Goal: Find specific page/section: Find specific page/section

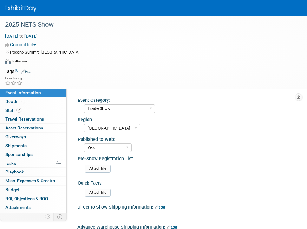
select select "Trade Show"
select select "[GEOGRAPHIC_DATA]"
select select "Yes"
click at [14, 10] on img at bounding box center [21, 8] width 32 height 6
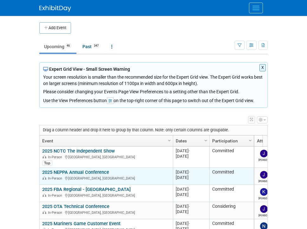
scroll to position [8, 0]
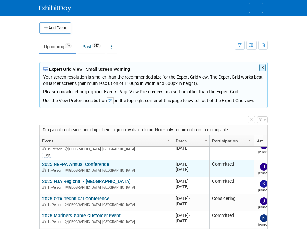
click at [92, 164] on link "2025 NEPPA Annual Conference" at bounding box center [75, 164] width 67 height 6
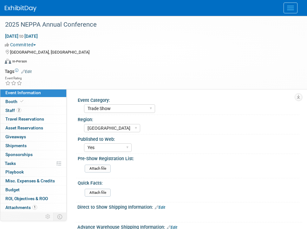
select select "Trade Show"
select select "[GEOGRAPHIC_DATA]"
select select "Yes"
click at [34, 103] on link "Booth" at bounding box center [33, 101] width 66 height 9
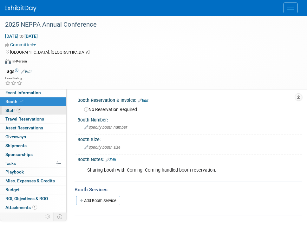
click at [36, 110] on link "2 Staff 2" at bounding box center [33, 110] width 66 height 9
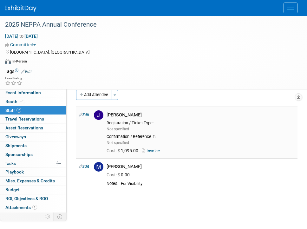
scroll to position [8, 0]
drag, startPoint x: 157, startPoint y: 153, endPoint x: 151, endPoint y: 152, distance: 6.1
click at [151, 152] on link "Invoice" at bounding box center [152, 150] width 21 height 5
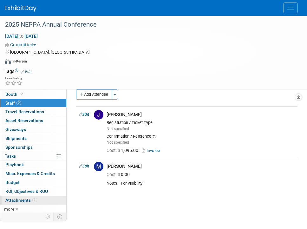
click at [28, 199] on span "Attachments 1" at bounding box center [21, 200] width 32 height 5
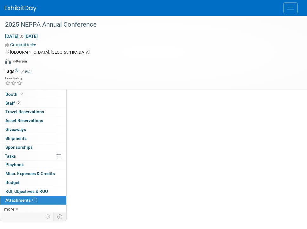
scroll to position [0, 0]
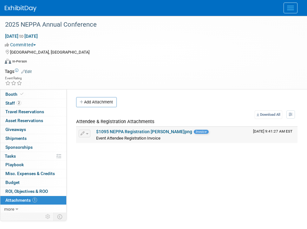
click at [141, 134] on link "$1095 NEPPA Registration John G.png" at bounding box center [144, 131] width 96 height 5
click at [16, 13] on div at bounding box center [154, 8] width 298 height 16
click at [29, 8] on img at bounding box center [21, 8] width 32 height 6
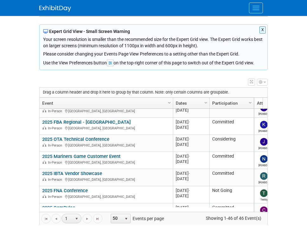
scroll to position [46, 0]
